Goal: Check status: Check status

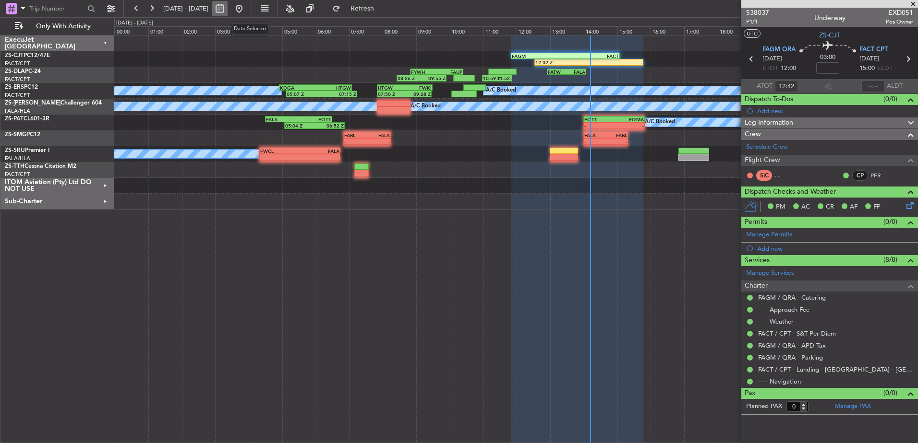
click at [227, 9] on button at bounding box center [219, 8] width 15 height 15
select select "9"
select select "2025"
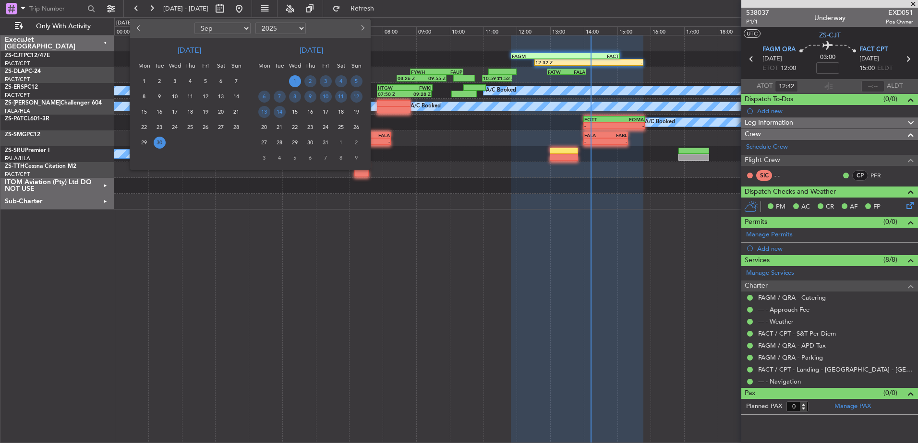
click at [294, 76] on span "1" at bounding box center [295, 81] width 12 height 12
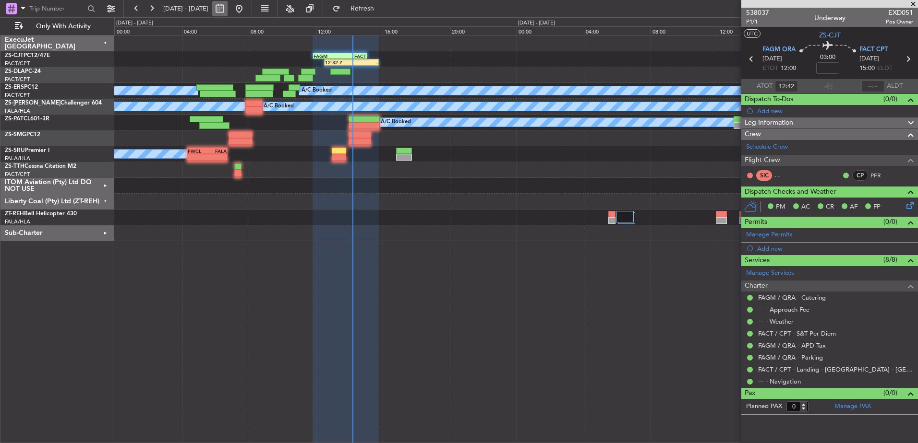
click at [227, 12] on button at bounding box center [219, 8] width 15 height 15
select select "9"
select select "2025"
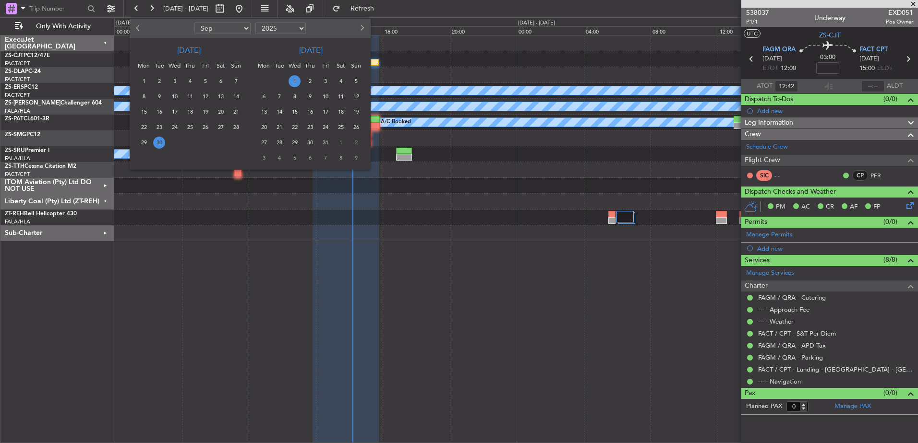
click at [292, 77] on span "1" at bounding box center [294, 81] width 12 height 12
click at [295, 80] on span "1" at bounding box center [294, 81] width 12 height 12
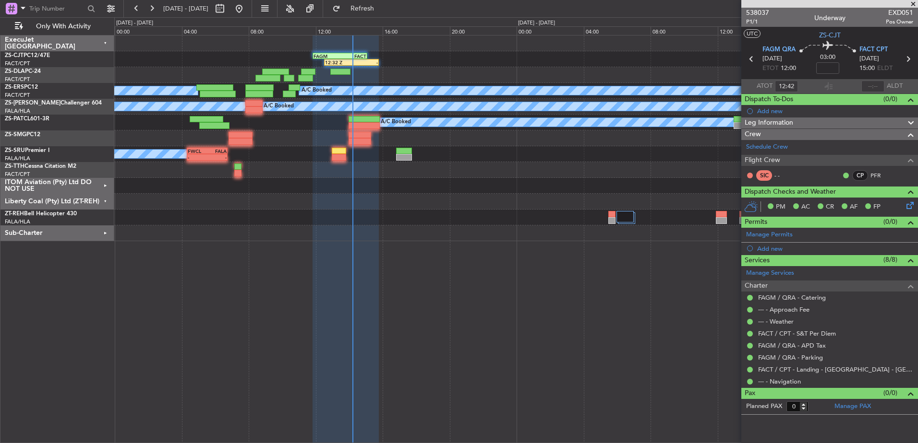
select select "10"
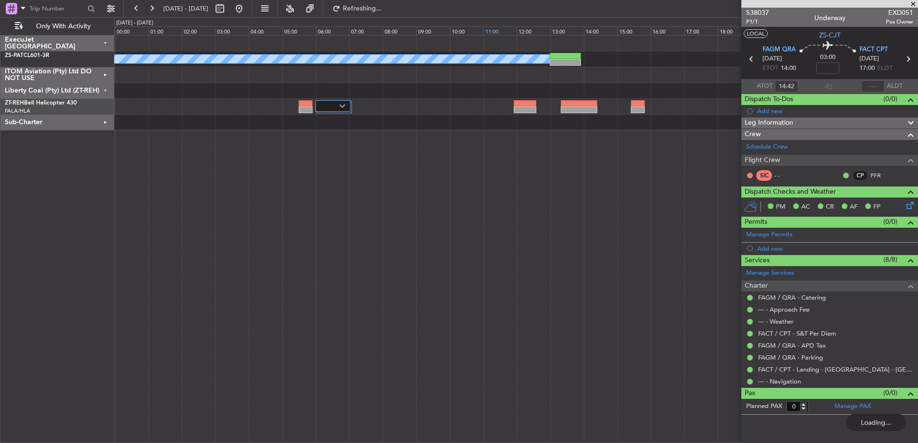
type input "12:42"
click at [108, 122] on div "Sub-Charter" at bounding box center [57, 123] width 114 height 16
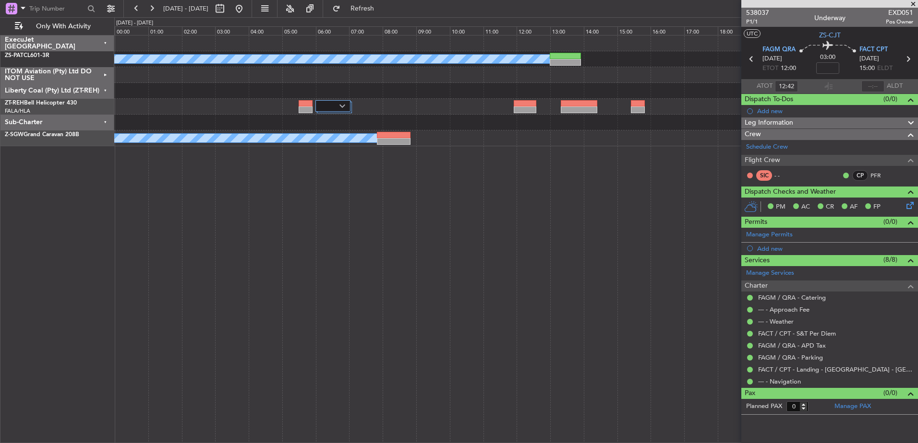
click at [108, 122] on div "Sub-Charter" at bounding box center [57, 123] width 114 height 16
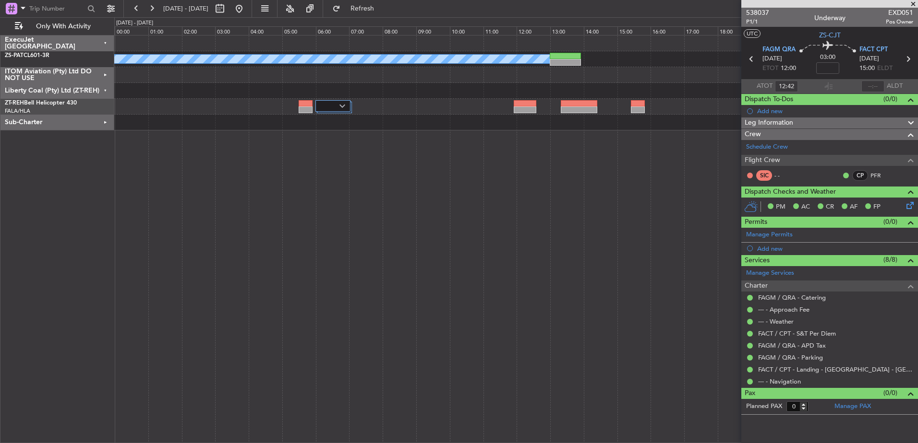
click at [107, 90] on div "Liberty Coal (Pty) Ltd (ZT-REH)" at bounding box center [57, 91] width 114 height 16
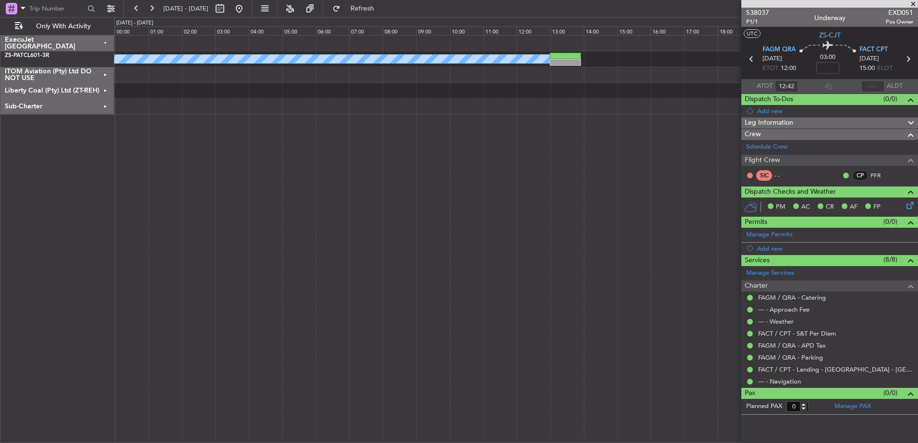
click at [101, 73] on div "ITOM Aviation (Pty) Ltd DO NOT USE" at bounding box center [57, 75] width 114 height 16
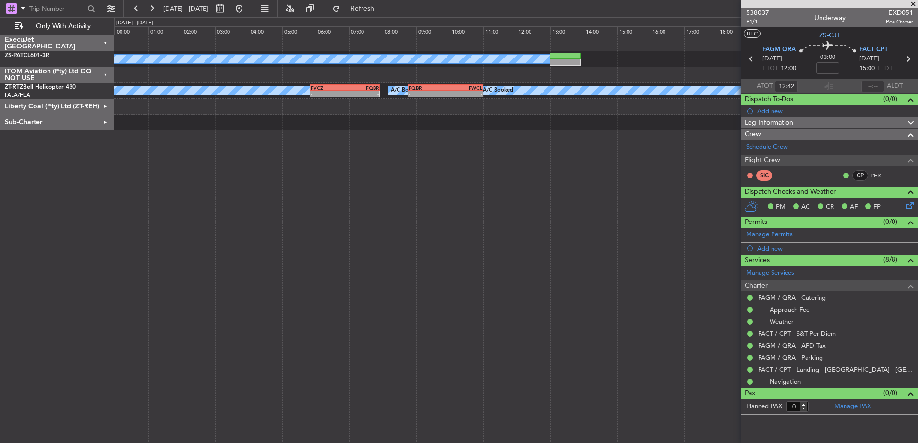
click at [104, 73] on div "ITOM Aviation (Pty) Ltd DO NOT USE" at bounding box center [57, 75] width 114 height 16
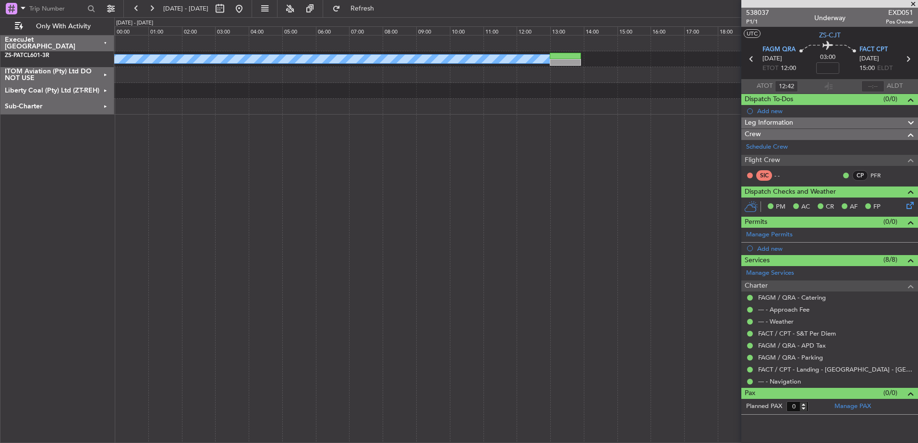
click at [914, 3] on span at bounding box center [913, 4] width 10 height 9
